Goal: Task Accomplishment & Management: Manage account settings

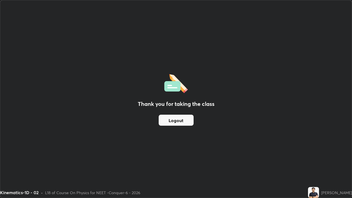
scroll to position [198, 352]
click at [212, 161] on div "Thank you for taking the class Logout" at bounding box center [176, 99] width 352 height 198
click at [238, 189] on div "Kinematics-1D - 02 • L18 of Course On Physics for NEET -Conquer-6 - 2026" at bounding box center [153, 192] width 306 height 11
click at [218, 192] on div "Kinematics-1D - 02 • L18 of Course On Physics for NEET -Conquer-6 - 2026" at bounding box center [153, 192] width 306 height 11
click at [219, 159] on div "Thank you for taking the class Logout" at bounding box center [176, 99] width 352 height 198
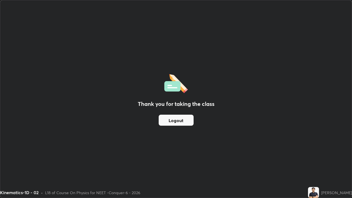
click at [210, 130] on div "Thank you for taking the class Logout" at bounding box center [176, 99] width 352 height 198
click at [190, 198] on div "Kinematics-1D - 02 • L18 of Course On Physics for NEET -Conquer-6 - 2026" at bounding box center [153, 192] width 306 height 11
click at [188, 190] on div "Kinematics-1D - 02 • L18 of Course On Physics for NEET -Conquer-6 - 2026" at bounding box center [153, 192] width 306 height 11
click at [204, 173] on div "Thank you for taking the class Logout" at bounding box center [176, 99] width 352 height 198
click at [3, 198] on div "Kinematics-1D - 02 • L18 of Course On Physics for NEET -Conquer-6 - 2026" at bounding box center [153, 192] width 306 height 11
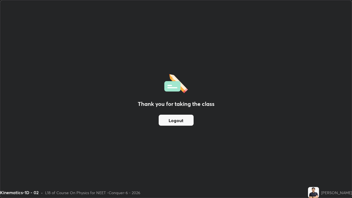
click at [228, 127] on div "Thank you for taking the class Logout" at bounding box center [176, 99] width 352 height 198
click at [191, 193] on div "Kinematics-1D - 02 • L18 of Course On Physics for NEET -Conquer-6 - 2026" at bounding box center [153, 192] width 306 height 11
click at [113, 133] on div "Thank you for taking the class Logout" at bounding box center [176, 99] width 352 height 198
click at [186, 160] on div "Thank you for taking the class Logout" at bounding box center [176, 99] width 352 height 198
click at [221, 171] on div "Thank you for taking the class Logout" at bounding box center [176, 99] width 352 height 198
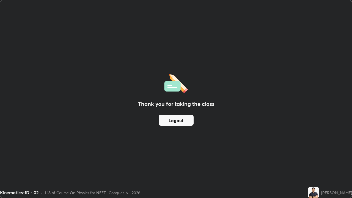
click at [182, 179] on div "Thank you for taking the class Logout" at bounding box center [176, 99] width 352 height 198
click at [196, 198] on div "Kinematics-1D - 02 • L18 of Course On Physics for NEET -Conquer-6 - 2026" at bounding box center [153, 192] width 306 height 11
click at [180, 188] on div "Kinematics-1D - 02 • L18 of Course On Physics for NEET -Conquer-6 - 2026" at bounding box center [153, 192] width 306 height 11
click at [173, 176] on div "Thank you for taking the class Logout" at bounding box center [176, 99] width 352 height 198
click at [181, 190] on div "Kinematics-1D - 02 • L18 of Course On Physics for NEET -Conquer-6 - 2026" at bounding box center [153, 192] width 306 height 11
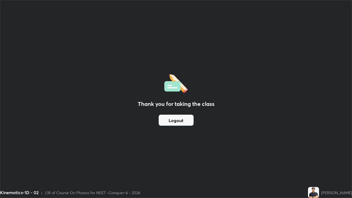
click at [191, 196] on div "Kinematics-1D - 02 • L18 of Course On Physics for NEET -Conquer-6 - 2026" at bounding box center [153, 192] width 306 height 11
click at [138, 177] on div "Thank you for taking the class Logout" at bounding box center [176, 99] width 352 height 198
click at [277, 158] on div "Thank you for taking the class Logout" at bounding box center [176, 99] width 352 height 198
click at [272, 146] on div "Thank you for taking the class Logout" at bounding box center [176, 99] width 352 height 198
click at [45, 184] on div "Thank you for taking the class Logout" at bounding box center [176, 99] width 352 height 198
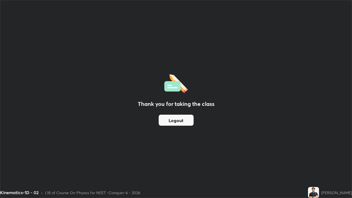
click at [145, 193] on div "Kinematics-1D - 02 • L18 of Course On Physics for NEET -Conquer-6 - 2026" at bounding box center [153, 192] width 306 height 11
click at [33, 184] on div "Thank you for taking the class Logout" at bounding box center [176, 99] width 352 height 198
click at [44, 185] on div "Thank you for taking the class Logout" at bounding box center [176, 99] width 352 height 198
click at [333, 142] on div "Thank you for taking the class Logout" at bounding box center [176, 99] width 352 height 198
click at [325, 115] on div "Thank you for taking the class Logout" at bounding box center [176, 99] width 352 height 198
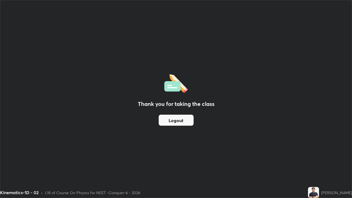
click at [335, 196] on div "[PERSON_NAME]" at bounding box center [330, 192] width 44 height 11
click at [308, 144] on div "Thank you for taking the class Logout" at bounding box center [176, 99] width 352 height 198
click at [285, 103] on div "Thank you for taking the class Logout" at bounding box center [176, 99] width 352 height 198
click at [302, 126] on div "Thank you for taking the class Logout" at bounding box center [176, 99] width 352 height 198
click at [304, 156] on div "Thank you for taking the class Logout" at bounding box center [176, 99] width 352 height 198
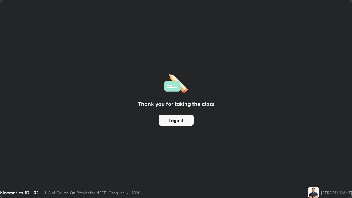
click at [299, 124] on div "Thank you for taking the class Logout" at bounding box center [176, 99] width 352 height 198
click at [304, 192] on div "Kinematics-1D - 02 • L18 of Course On Physics for NEET -Conquer-6 - 2026" at bounding box center [153, 192] width 306 height 11
click at [287, 136] on div "Thank you for taking the class Logout" at bounding box center [176, 99] width 352 height 198
click at [307, 91] on div "Thank you for taking the class Logout" at bounding box center [176, 99] width 352 height 198
click at [305, 91] on div "Thank you for taking the class Logout" at bounding box center [176, 99] width 352 height 198
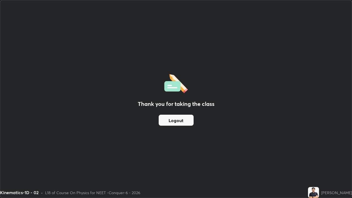
click at [164, 116] on button "Logout" at bounding box center [176, 120] width 35 height 11
